Goal: Task Accomplishment & Management: Complete application form

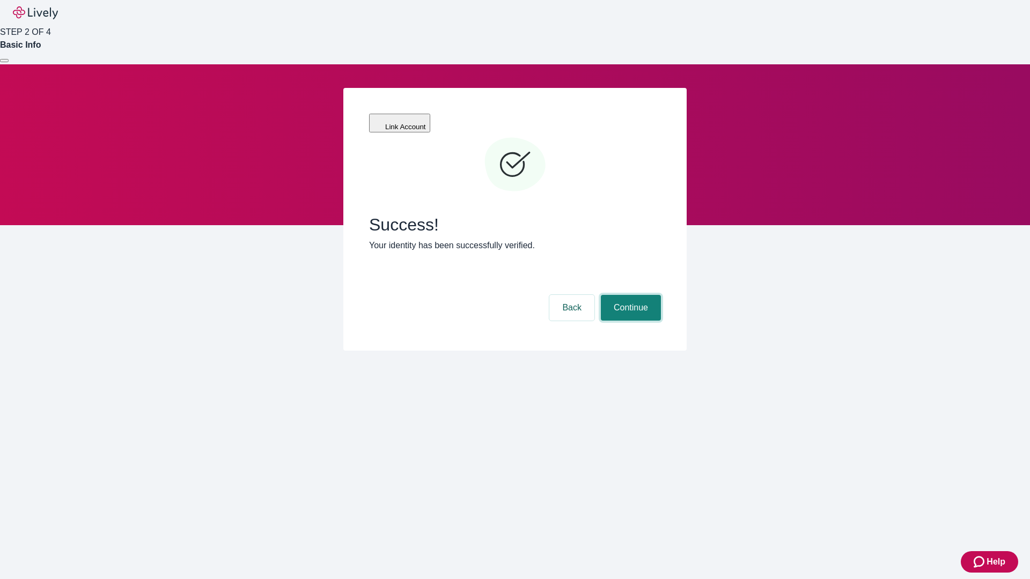
click at [629, 295] on button "Continue" at bounding box center [631, 308] width 60 height 26
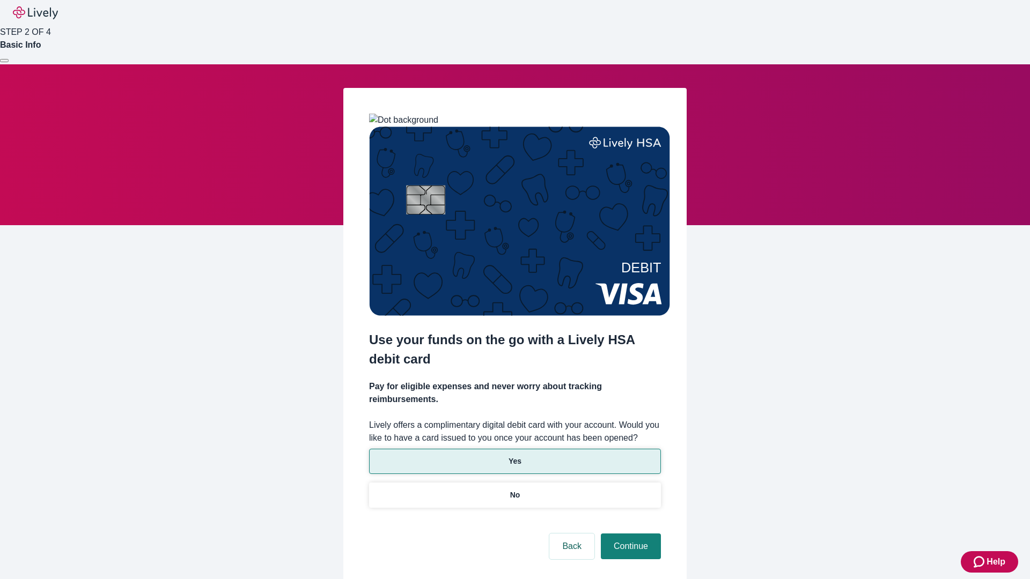
click at [514, 456] on p "Yes" at bounding box center [514, 461] width 13 height 11
click at [629, 534] on button "Continue" at bounding box center [631, 547] width 60 height 26
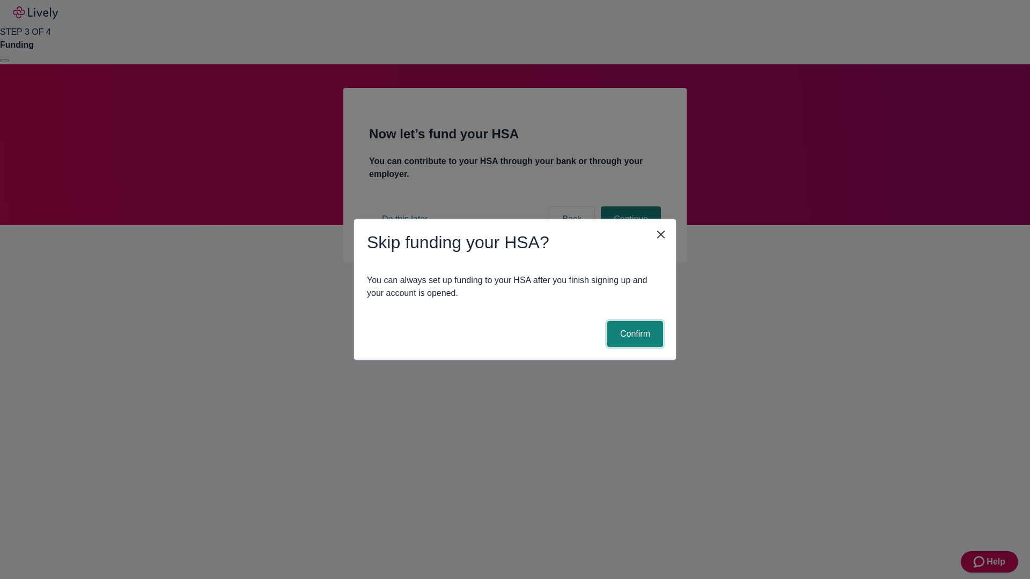
click at [633, 334] on button "Confirm" at bounding box center [635, 334] width 56 height 26
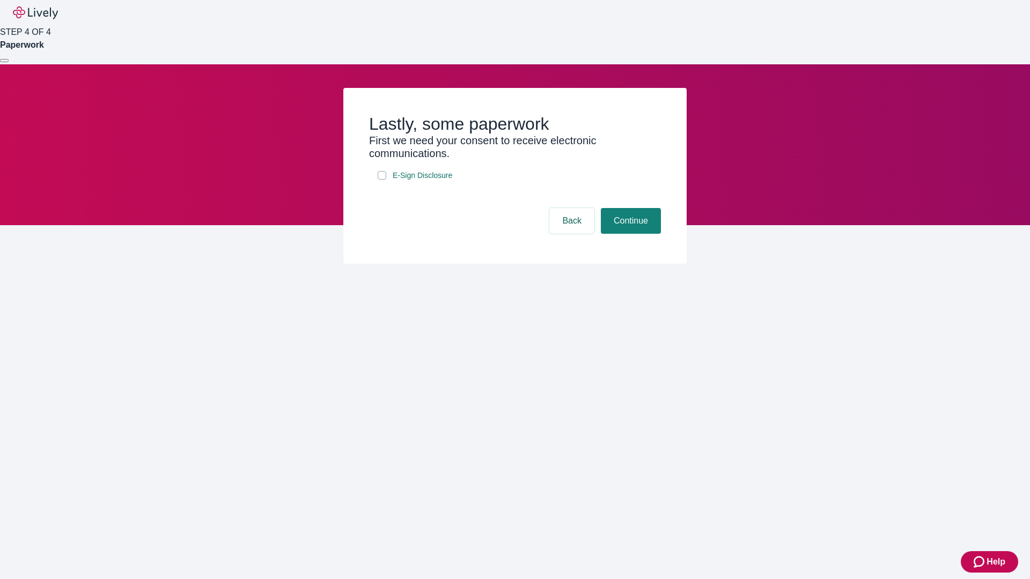
click at [382, 180] on input "E-Sign Disclosure" at bounding box center [381, 175] width 9 height 9
checkbox input "true"
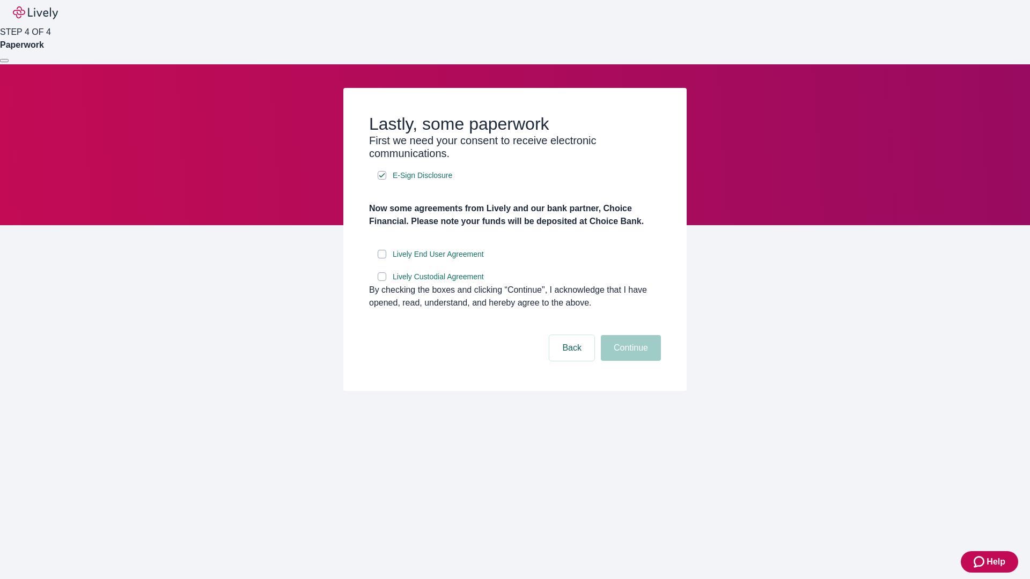
click at [382, 258] on input "Lively End User Agreement" at bounding box center [381, 254] width 9 height 9
checkbox input "true"
click at [382, 281] on input "Lively Custodial Agreement" at bounding box center [381, 276] width 9 height 9
checkbox input "true"
click at [629, 361] on button "Continue" at bounding box center [631, 348] width 60 height 26
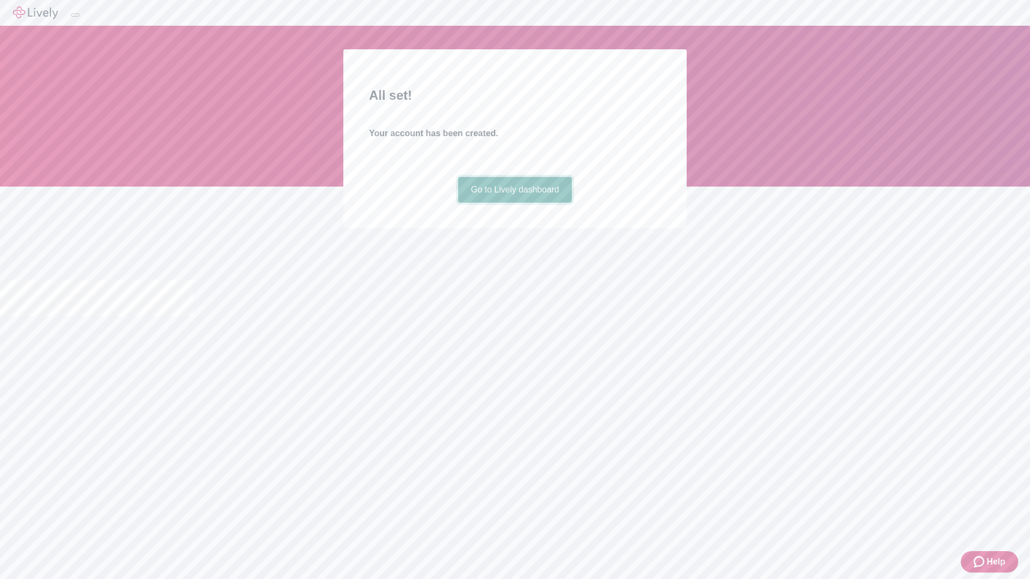
click at [514, 203] on link "Go to Lively dashboard" at bounding box center [515, 190] width 114 height 26
